Goal: Task Accomplishment & Management: Manage account settings

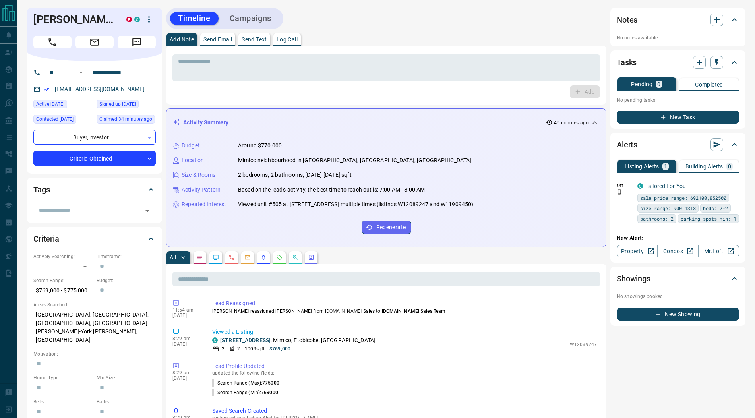
click at [147, 25] on button "button" at bounding box center [149, 20] width 14 height 14
click at [141, 33] on li "Reassign Lead" at bounding box center [132, 35] width 47 height 12
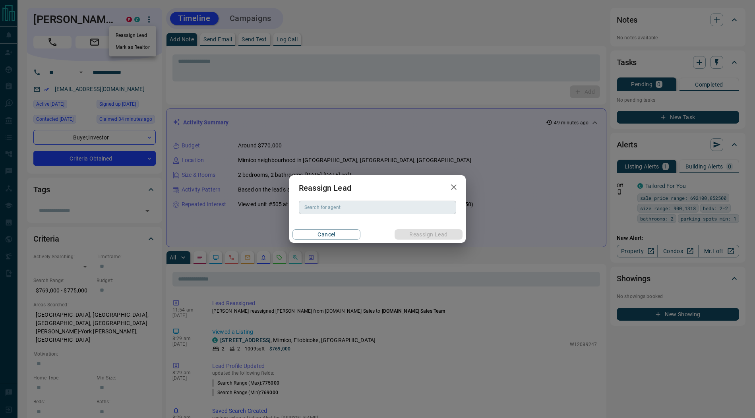
click at [321, 207] on div "Search for agent Search for agent" at bounding box center [377, 208] width 157 height 14
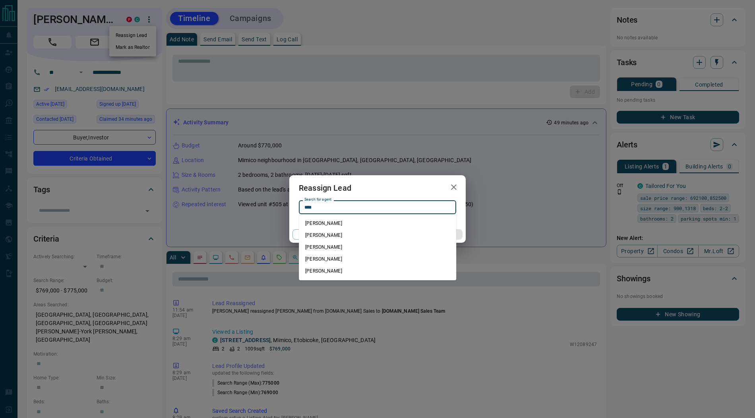
click at [342, 233] on li "[PERSON_NAME]" at bounding box center [377, 235] width 157 height 12
type input "**********"
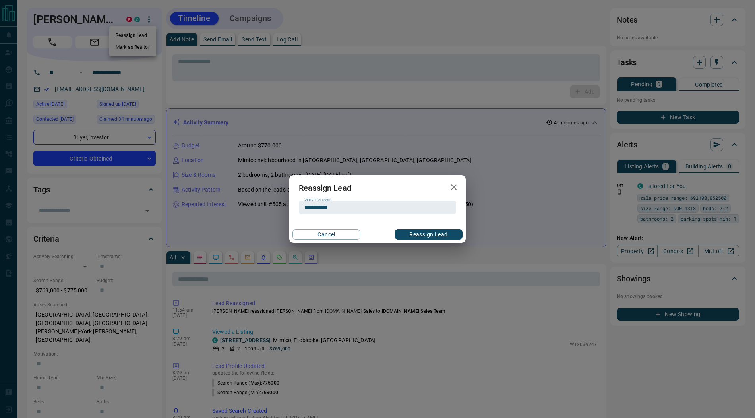
click at [413, 234] on button "Reassign Lead" at bounding box center [429, 234] width 68 height 10
